Goal: Task Accomplishment & Management: Use online tool/utility

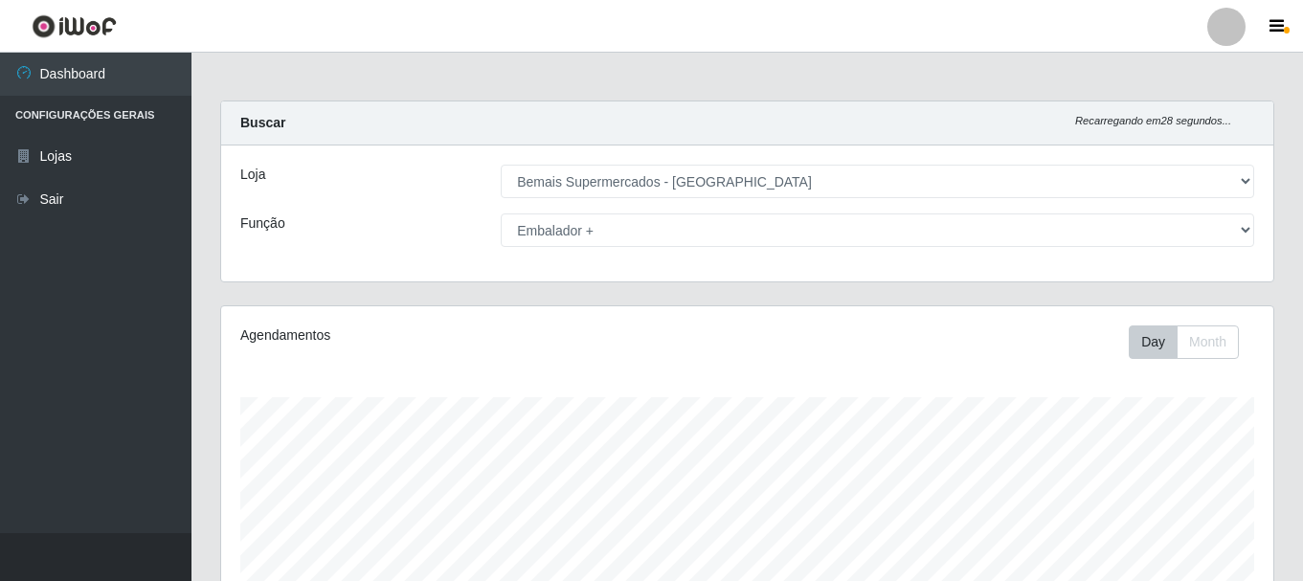
select select "249"
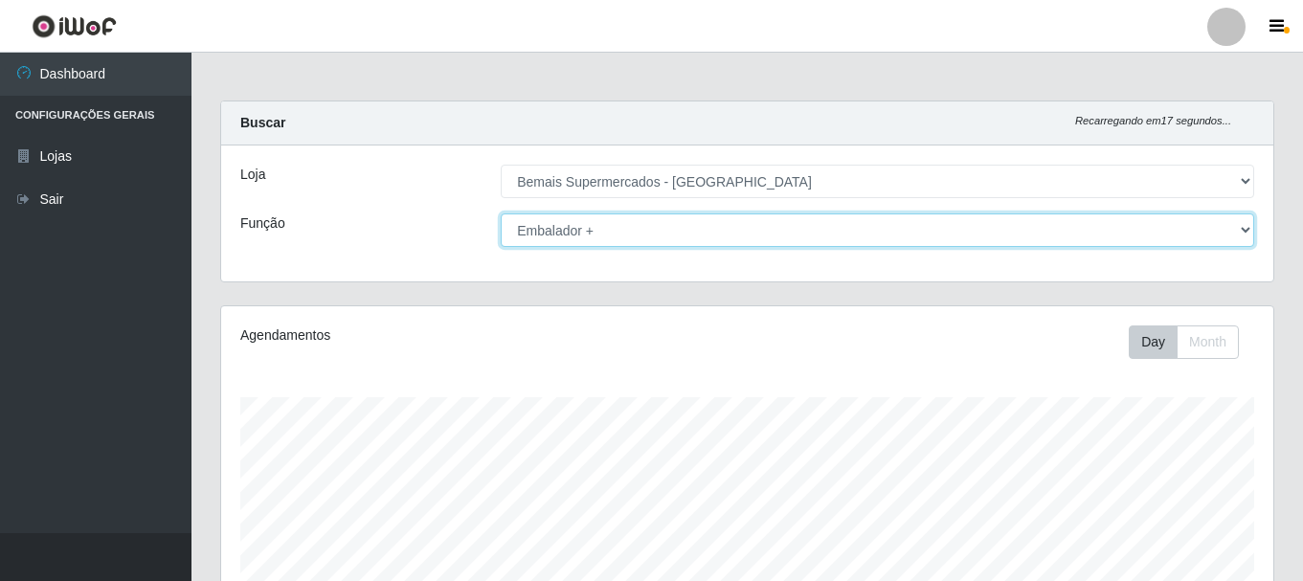
drag, startPoint x: 1244, startPoint y: 224, endPoint x: 1209, endPoint y: 215, distance: 36.5
click at [1244, 224] on select "[Selecione...] ASG ASG + ASG ++ Auxiliar de Depósito Auxiliar de Depósito + Aux…" at bounding box center [878, 231] width 754 height 34
click at [1248, 231] on select "[Selecione...] ASG ASG + ASG ++ Auxiliar de Depósito Auxiliar de Depósito + Aux…" at bounding box center [878, 231] width 754 height 34
select select "[Selecione...]"
click at [501, 214] on select "[Selecione...] ASG ASG + ASG ++ Auxiliar de Depósito Auxiliar de Depósito + Aux…" at bounding box center [878, 231] width 754 height 34
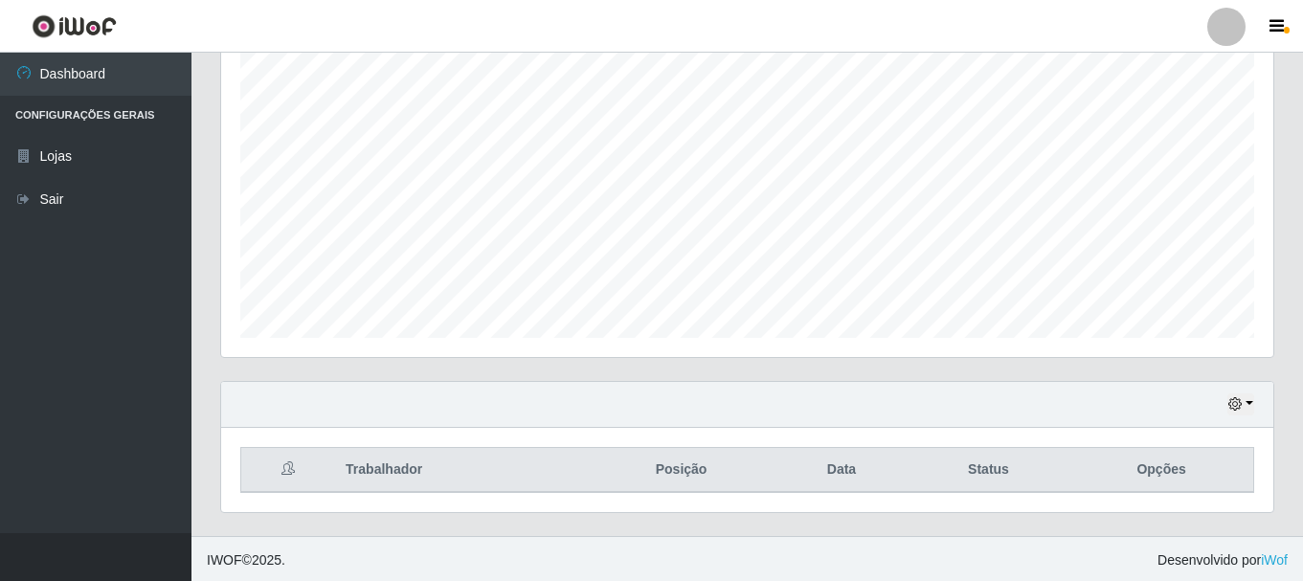
scroll to position [350, 0]
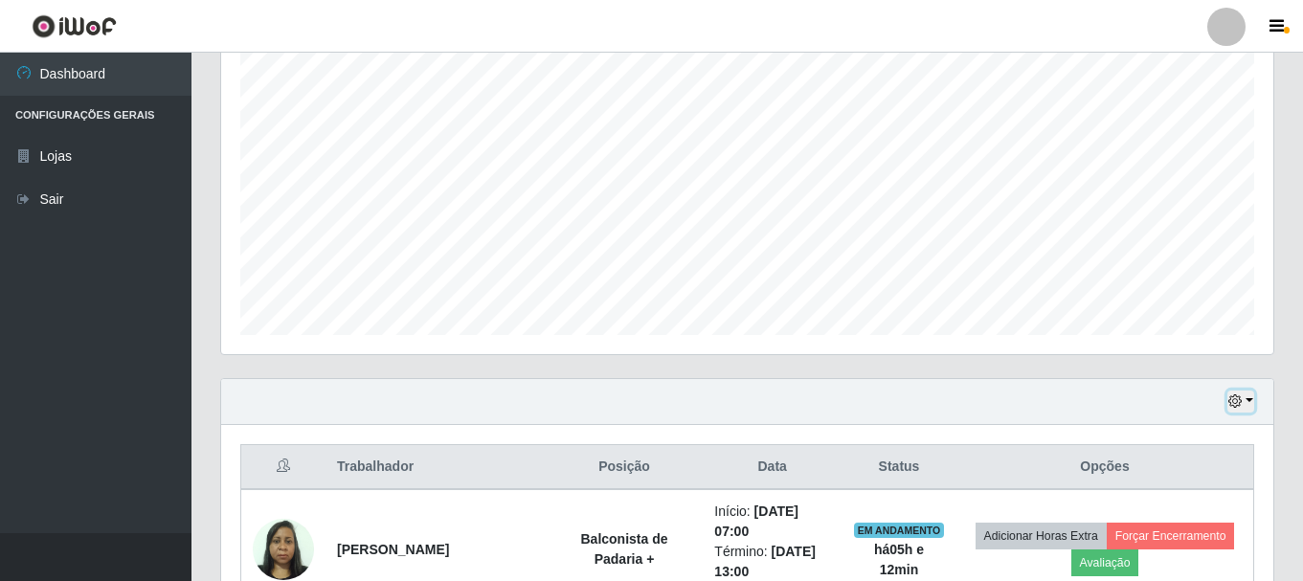
click at [1251, 399] on button "button" at bounding box center [1241, 402] width 27 height 22
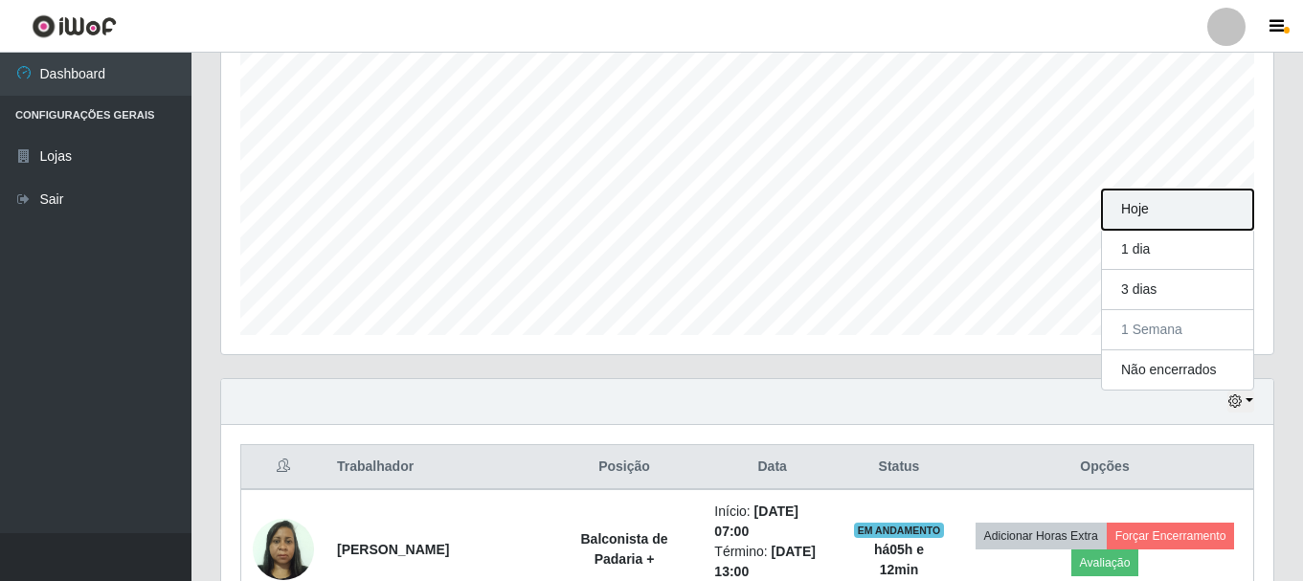
click at [1142, 215] on button "Hoje" at bounding box center [1177, 210] width 151 height 40
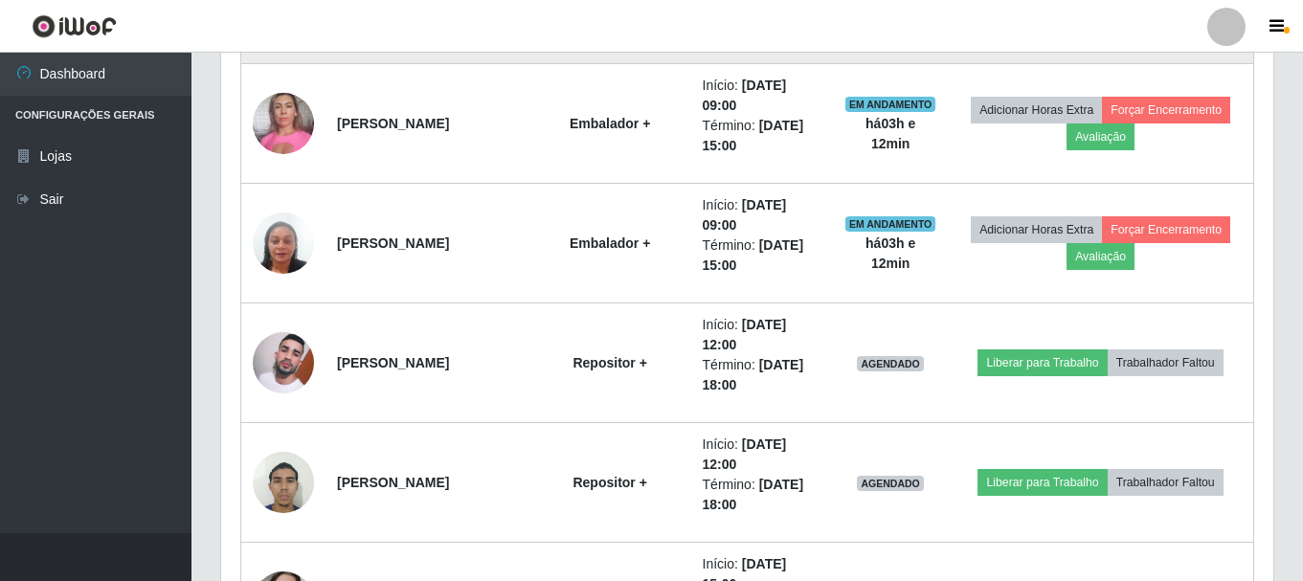
scroll to position [1307, 0]
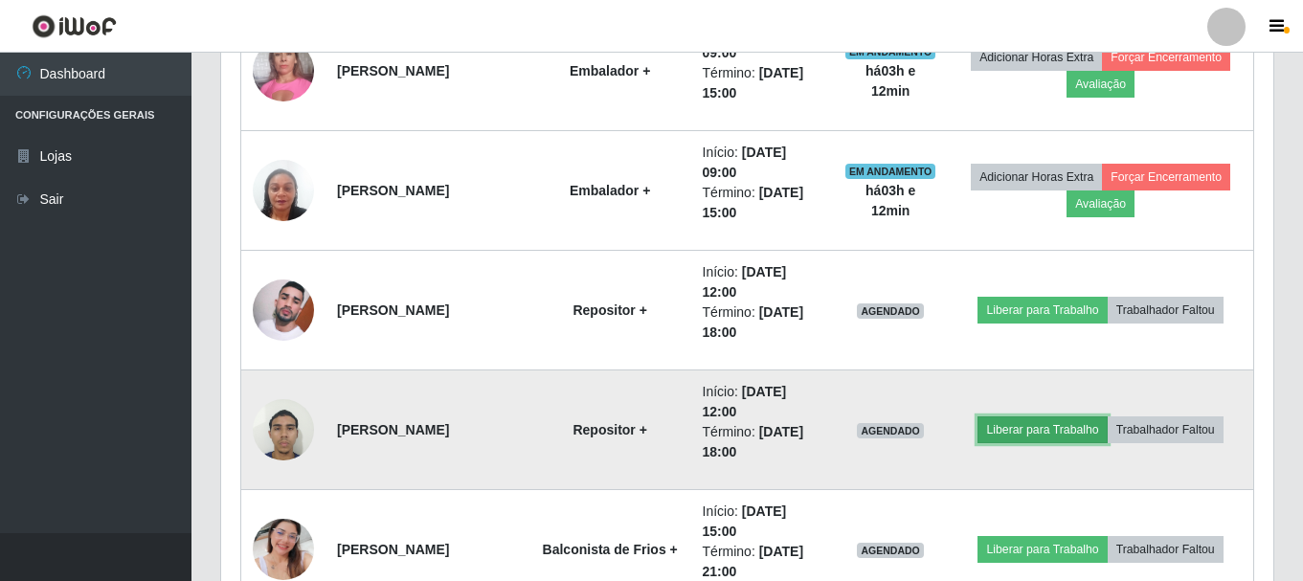
click at [1044, 435] on button "Liberar para Trabalho" at bounding box center [1042, 430] width 129 height 27
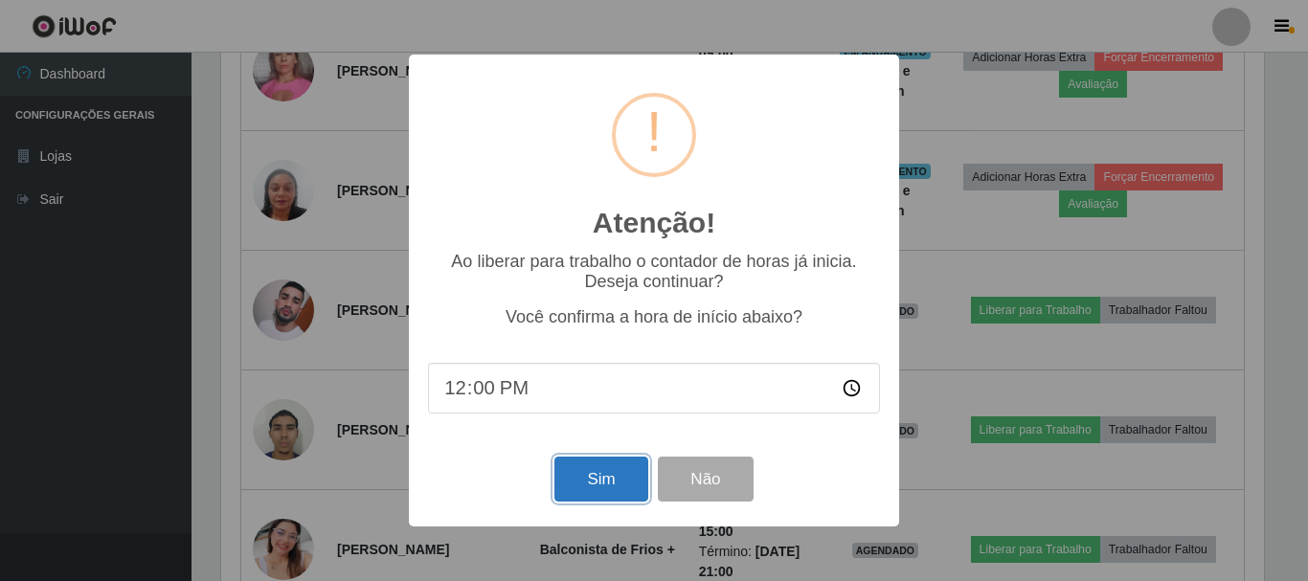
click at [582, 502] on button "Sim" at bounding box center [601, 479] width 93 height 45
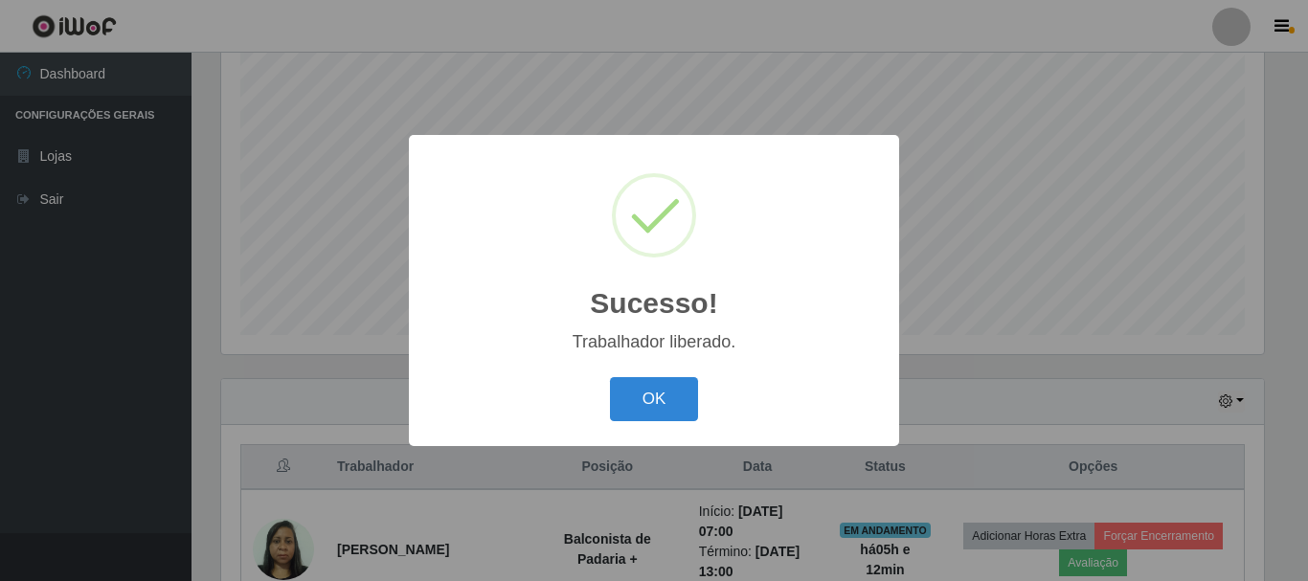
drag, startPoint x: 668, startPoint y: 386, endPoint x: 641, endPoint y: 395, distance: 28.2
click at [666, 389] on button "OK" at bounding box center [654, 399] width 89 height 45
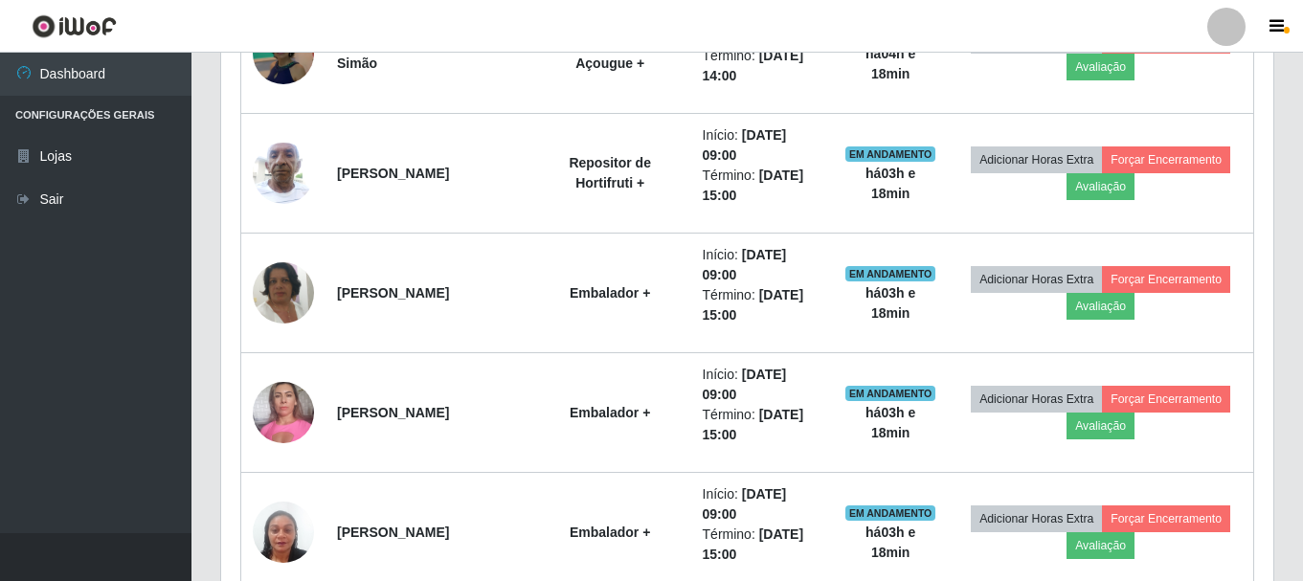
scroll to position [924, 0]
